Goal: Use online tool/utility: Utilize a website feature to perform a specific function

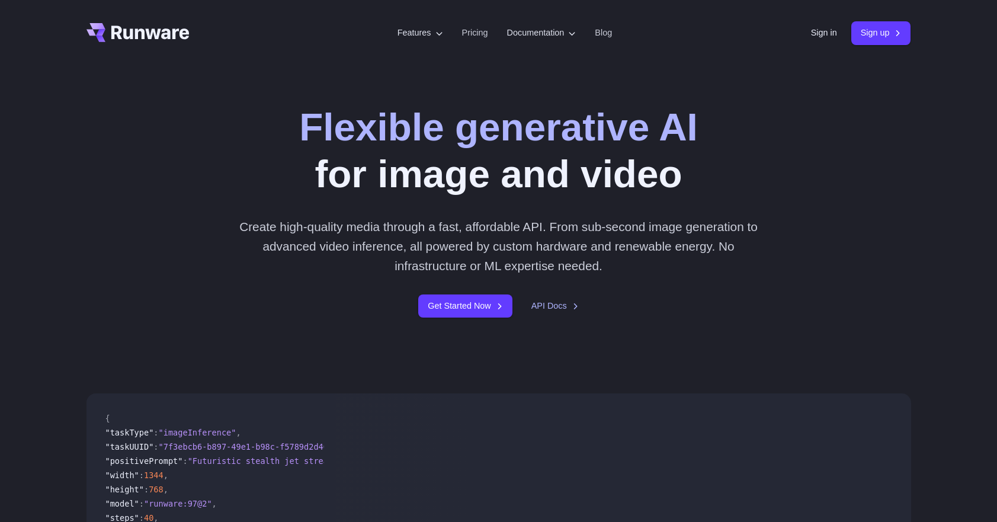
click at [833, 30] on div "Sign in Sign up" at bounding box center [861, 32] width 100 height 23
click at [829, 31] on link "Sign in" at bounding box center [824, 33] width 26 height 14
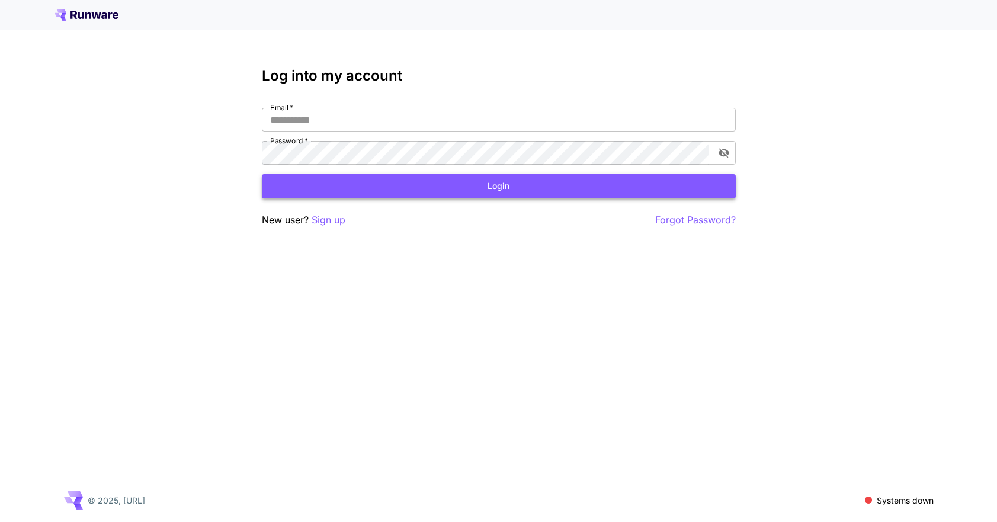
type input "**********"
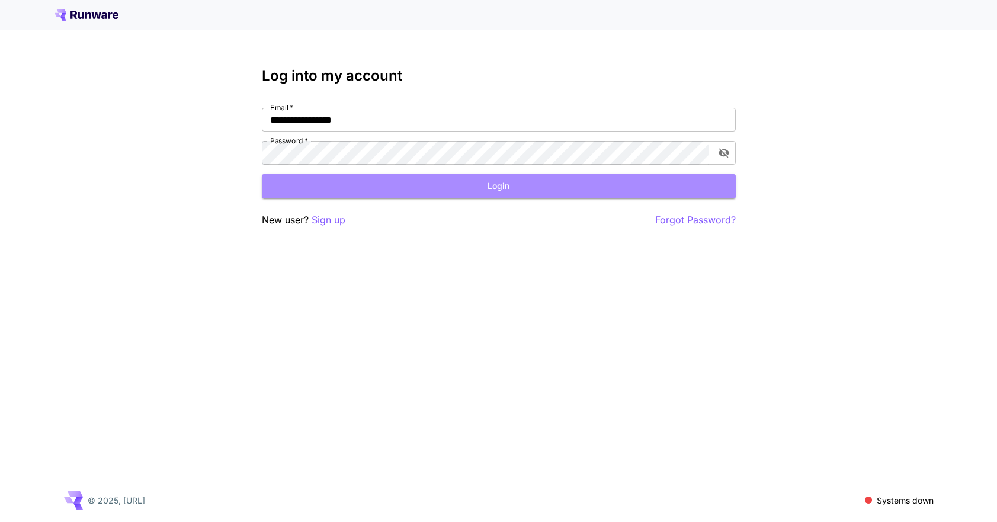
click at [497, 191] on button "Login" at bounding box center [499, 186] width 474 height 24
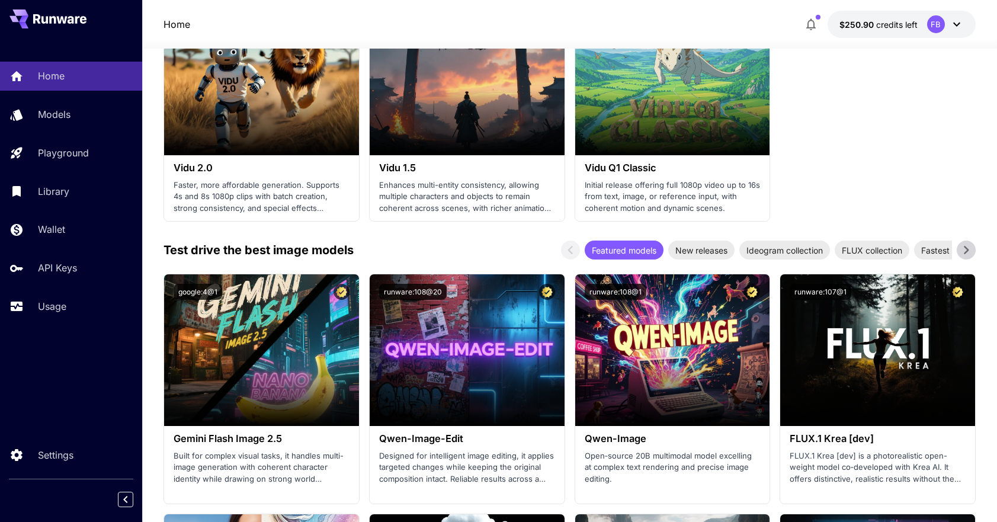
scroll to position [1289, 0]
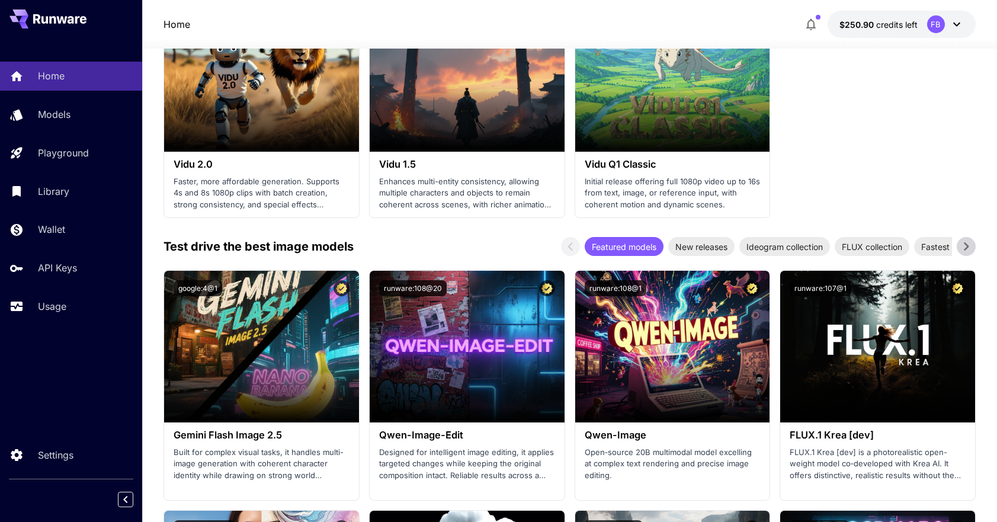
click at [224, 347] on span "Launch in Playground" at bounding box center [254, 347] width 89 height 10
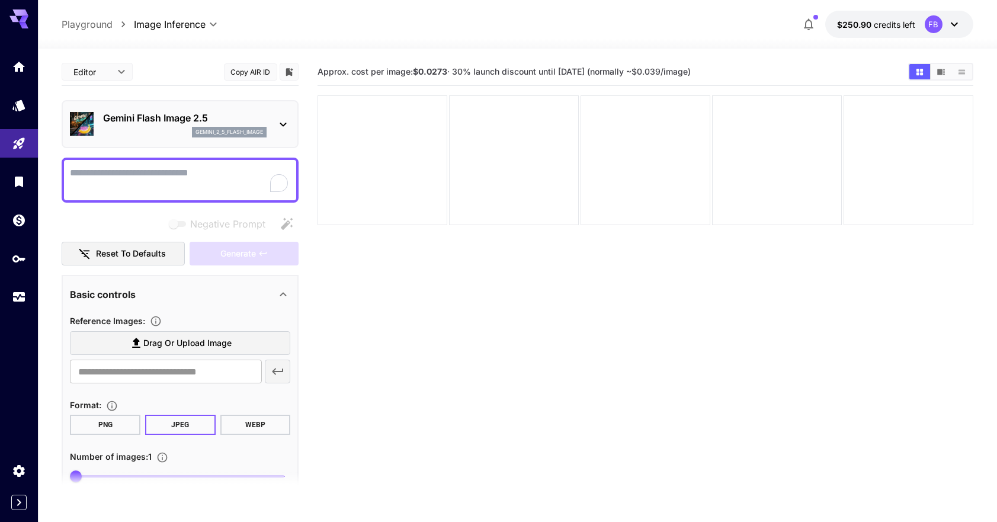
click at [939, 71] on icon "Show images in video view" at bounding box center [941, 72] width 8 height 6
click at [927, 72] on button "Show images in grid view" at bounding box center [919, 71] width 21 height 15
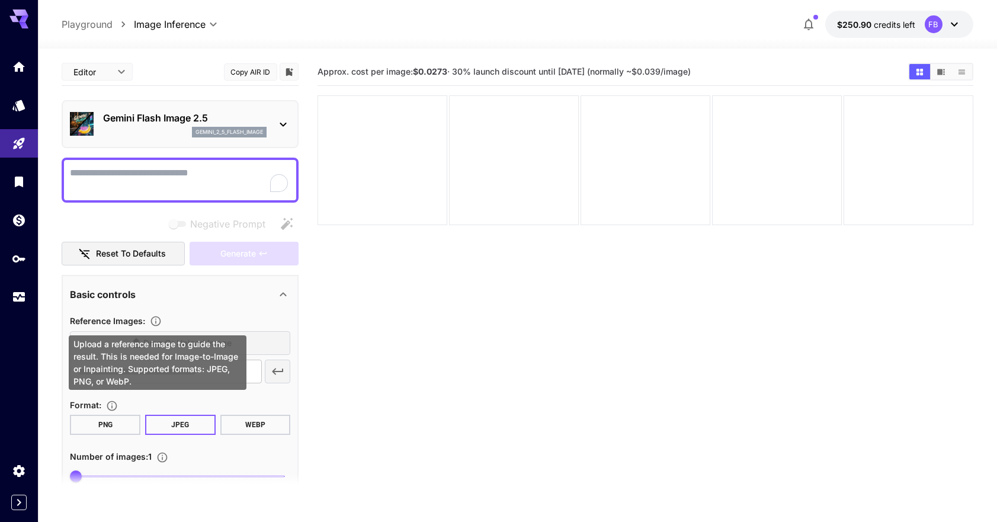
click at [157, 319] on icon "Upload a reference image to guide the result. This is needed for Image-to-Image…" at bounding box center [156, 321] width 10 height 10
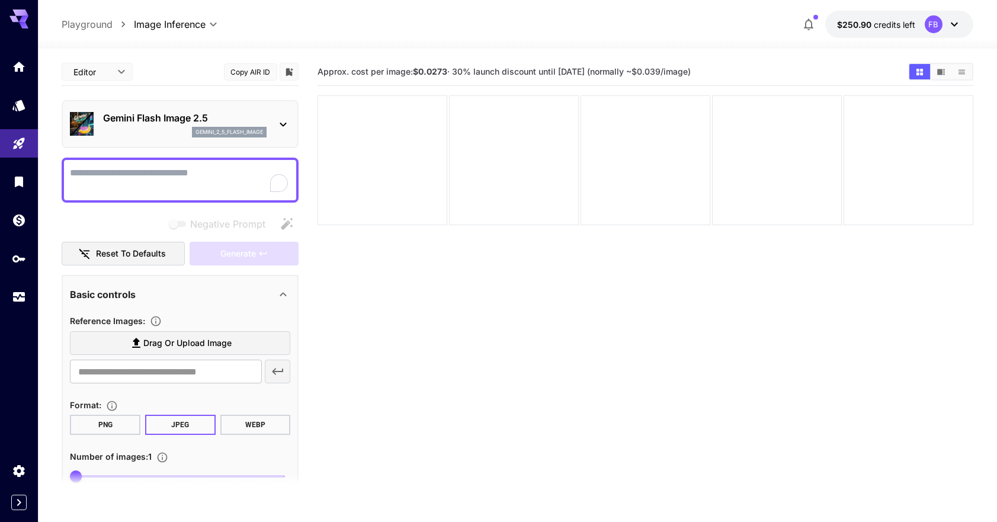
scroll to position [94, 0]
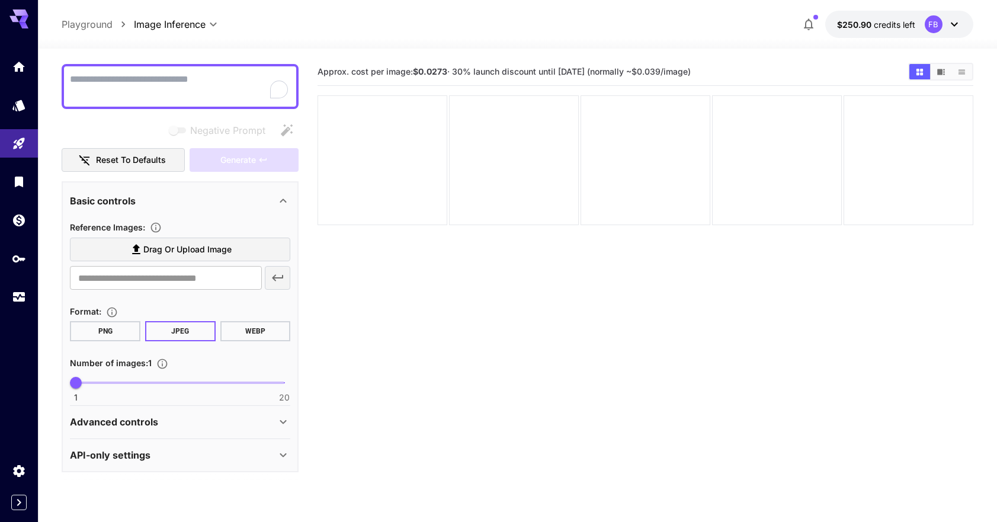
click at [174, 446] on div "API-only settings" at bounding box center [180, 455] width 220 height 28
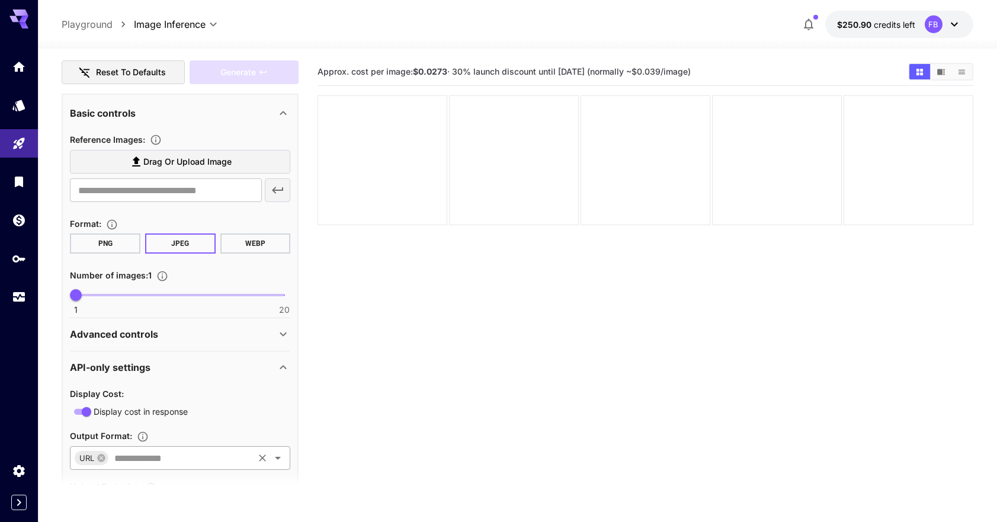
scroll to position [252, 0]
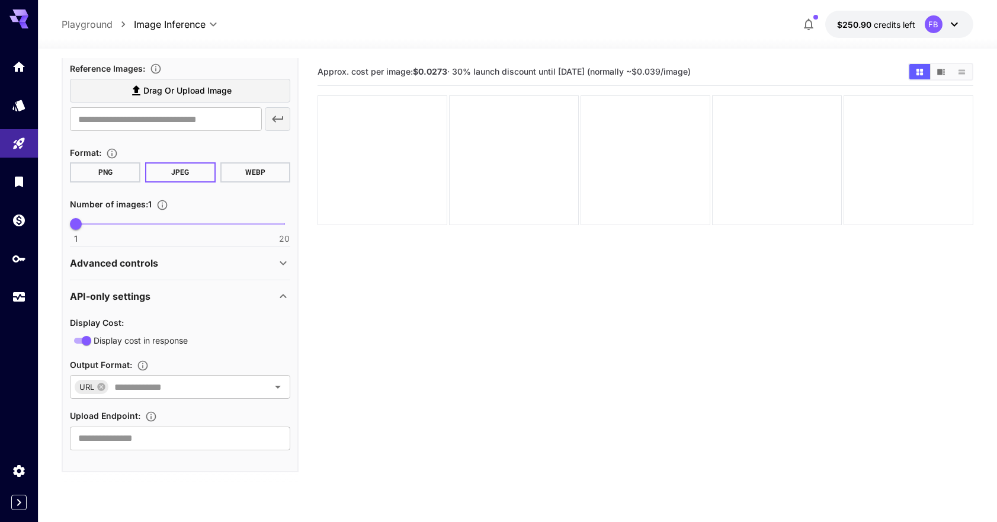
click at [198, 260] on div "Advanced controls" at bounding box center [173, 263] width 206 height 14
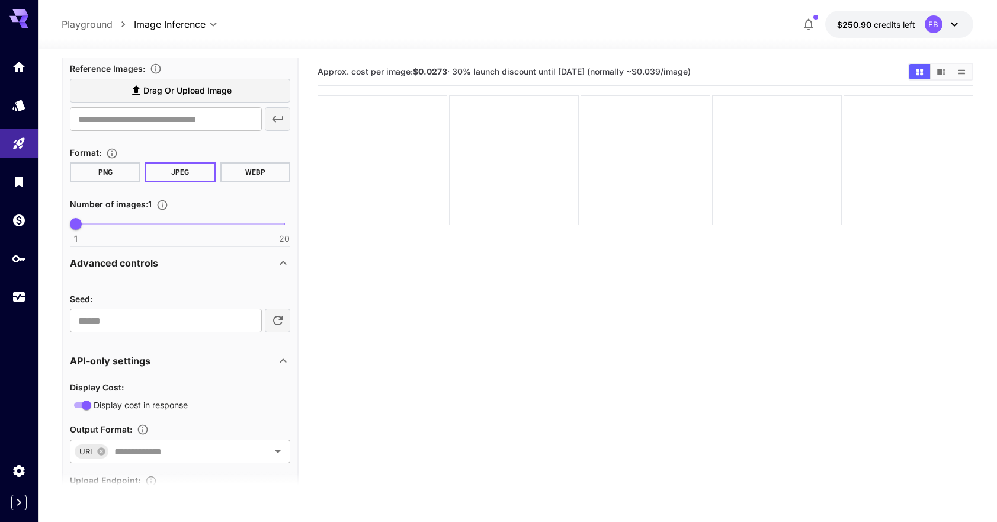
click at [196, 261] on div "Advanced controls" at bounding box center [173, 263] width 206 height 14
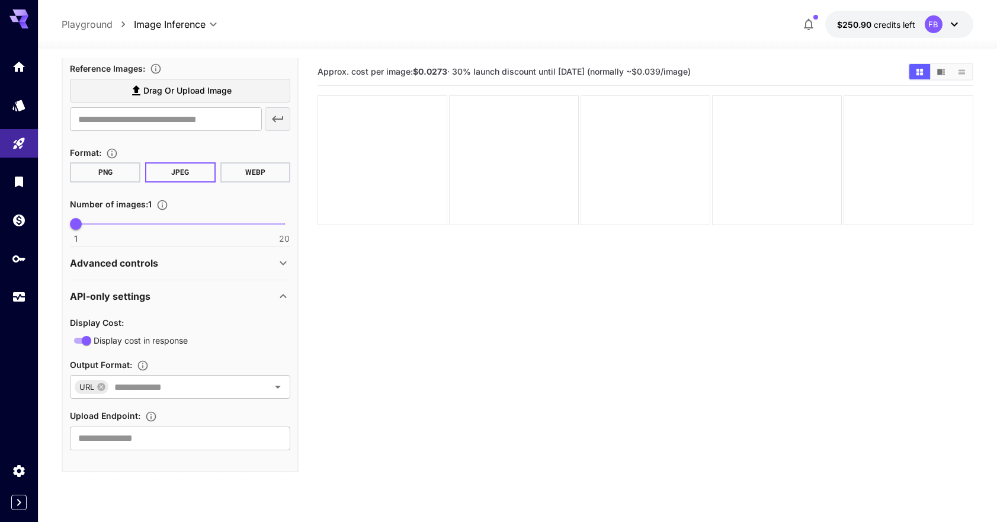
scroll to position [0, 0]
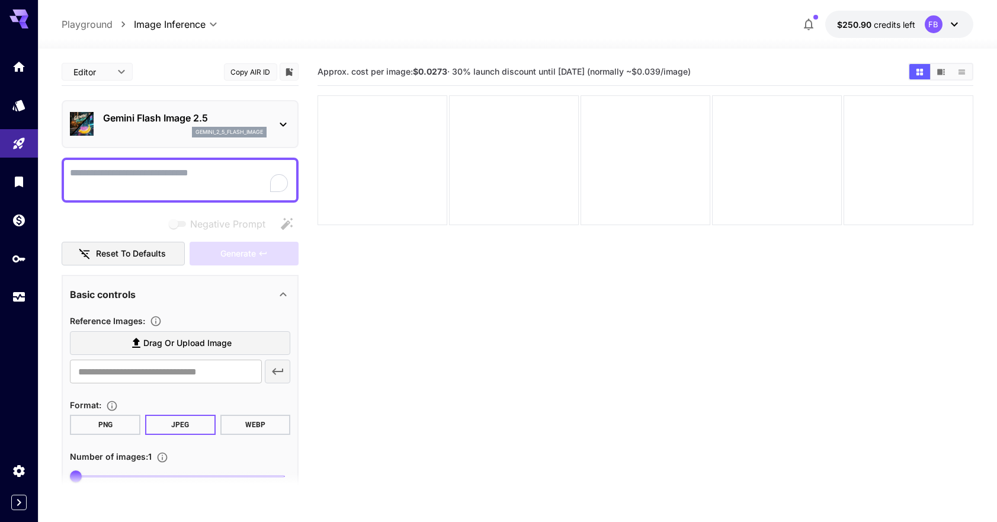
click at [113, 74] on body "**********" at bounding box center [498, 308] width 997 height 616
click at [95, 114] on span "JSON" at bounding box center [97, 117] width 52 height 14
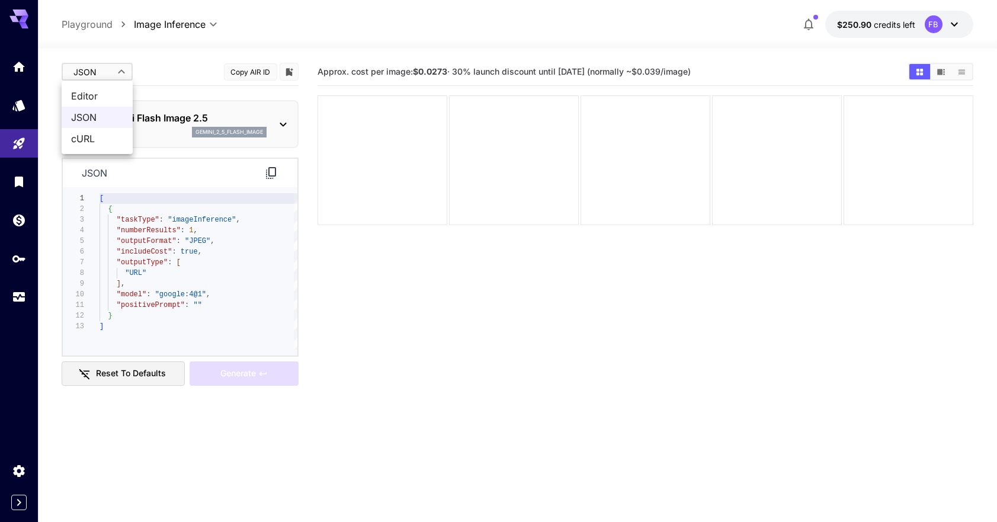
click at [116, 72] on body "**********" at bounding box center [498, 308] width 997 height 616
click at [110, 139] on span "cURL" at bounding box center [97, 139] width 52 height 14
type input "****"
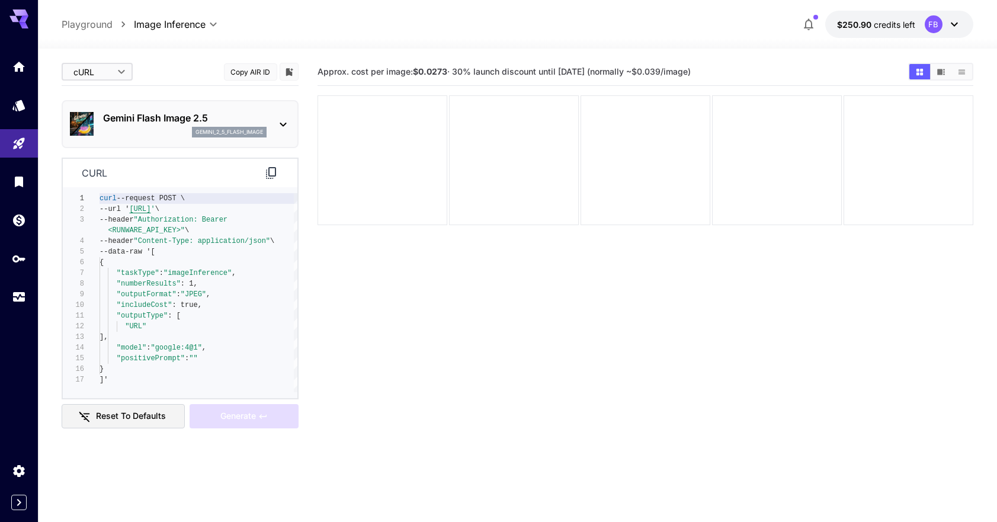
scroll to position [75, 0]
click at [147, 278] on span ""numberResults" : 1," at bounding box center [149, 283] width 98 height 11
type textarea "**********"
click at [180, 301] on div "curl --request POST \ --url ' https://api.runware.ai/v1 ' \ --header "Authoriza…" at bounding box center [199, 292] width 198 height 199
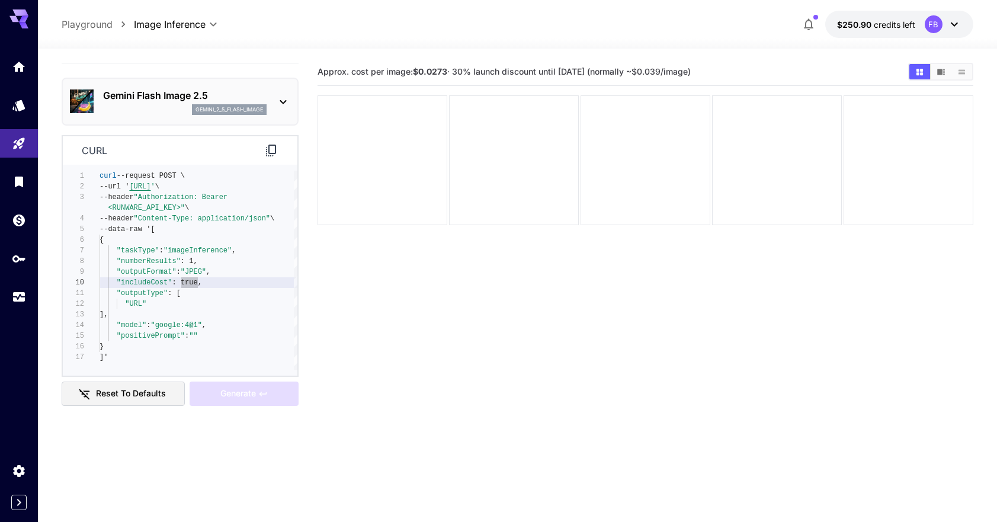
click at [246, 108] on p "gemini_2_5_flash_image" at bounding box center [230, 109] width 68 height 8
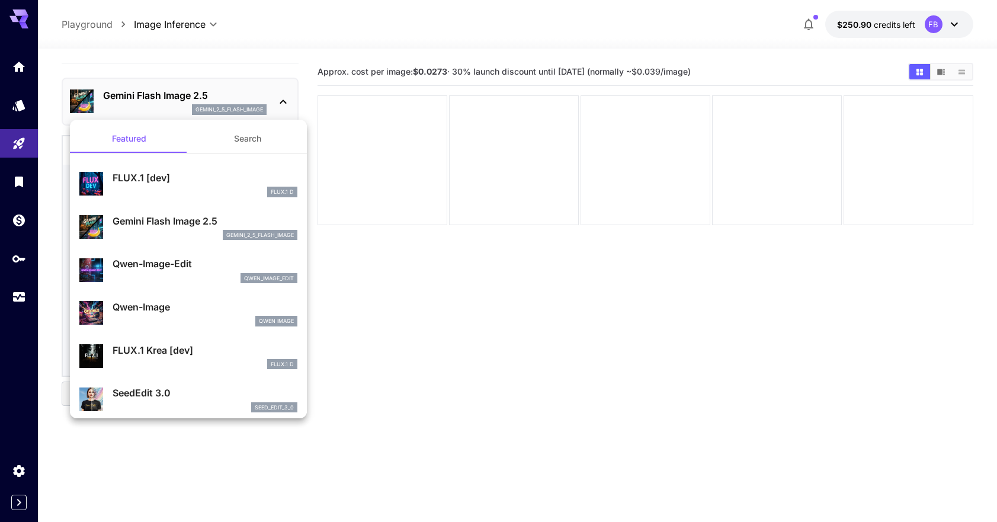
drag, startPoint x: 485, startPoint y: 186, endPoint x: 319, endPoint y: 105, distance: 184.7
click at [485, 186] on div at bounding box center [498, 261] width 997 height 522
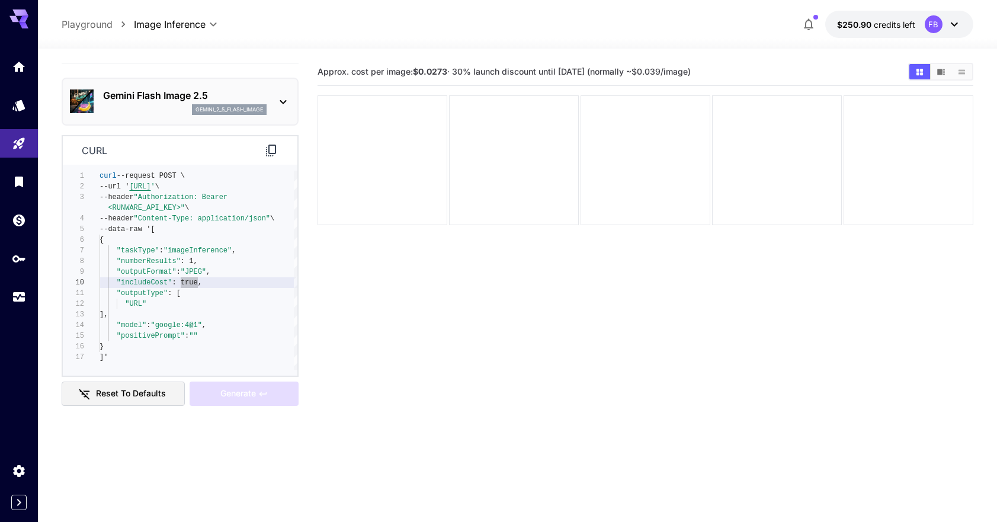
scroll to position [0, 0]
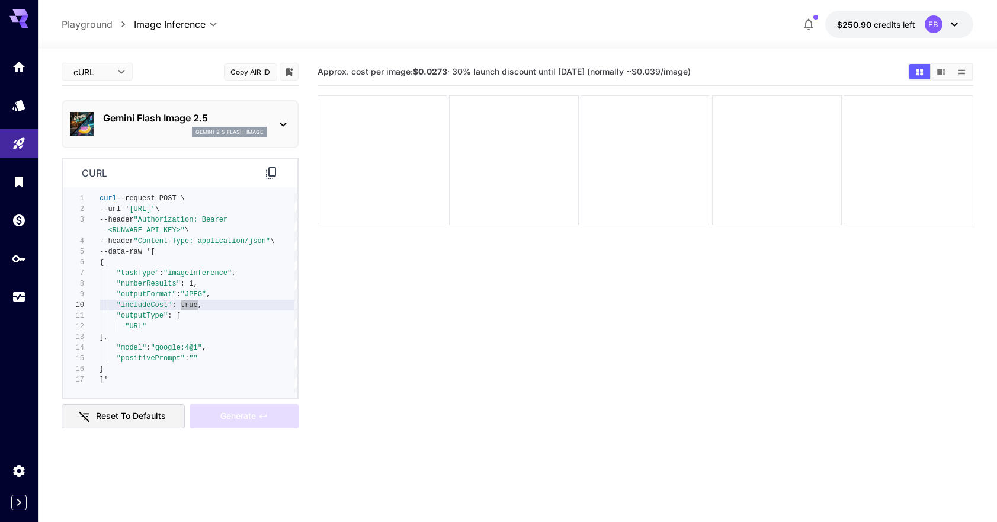
click at [260, 69] on button "Copy AIR ID" at bounding box center [250, 71] width 53 height 17
